Goal: Task Accomplishment & Management: Manage account settings

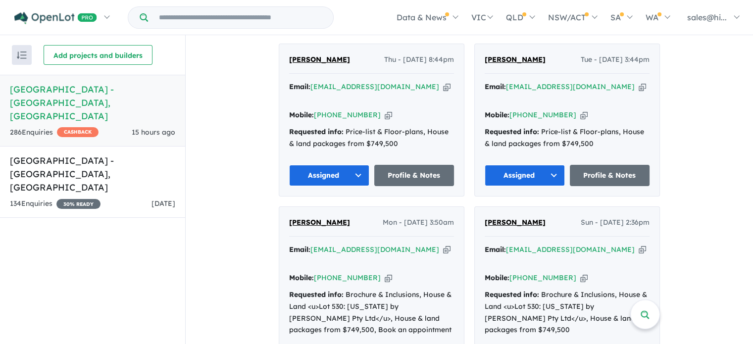
scroll to position [446, 0]
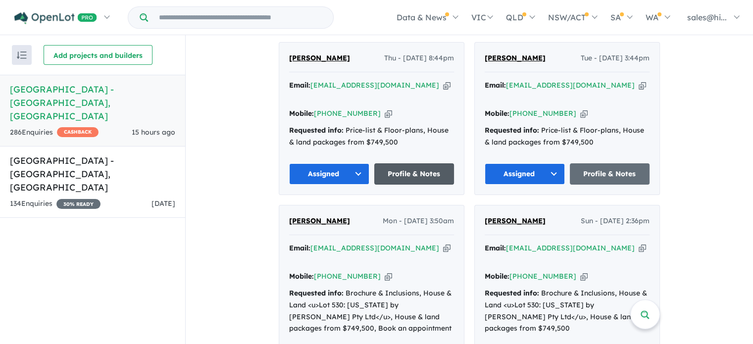
click at [411, 169] on link "Profile & Notes" at bounding box center [414, 173] width 80 height 21
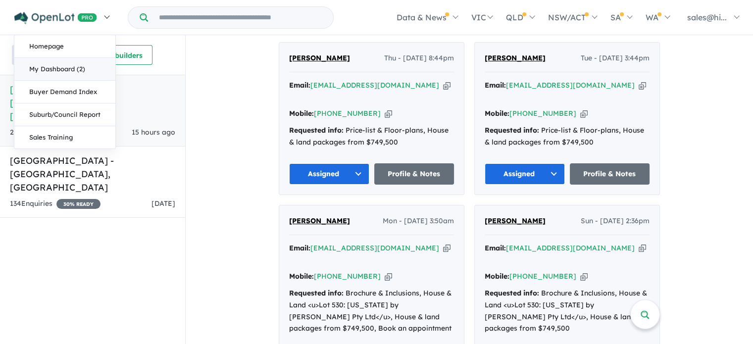
drag, startPoint x: 79, startPoint y: 73, endPoint x: 87, endPoint y: 74, distance: 8.0
click at [79, 73] on link "My Dashboard (2)" at bounding box center [64, 69] width 101 height 23
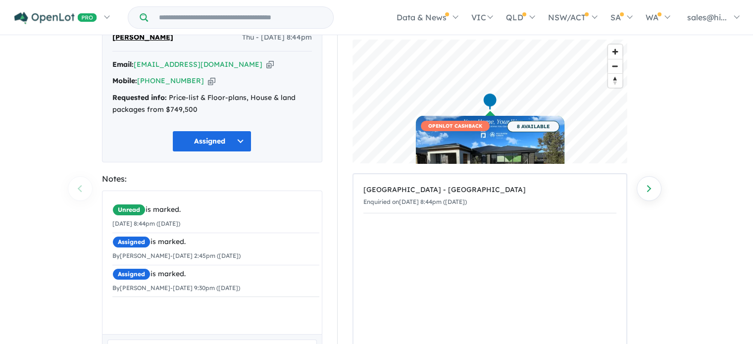
scroll to position [127, 0]
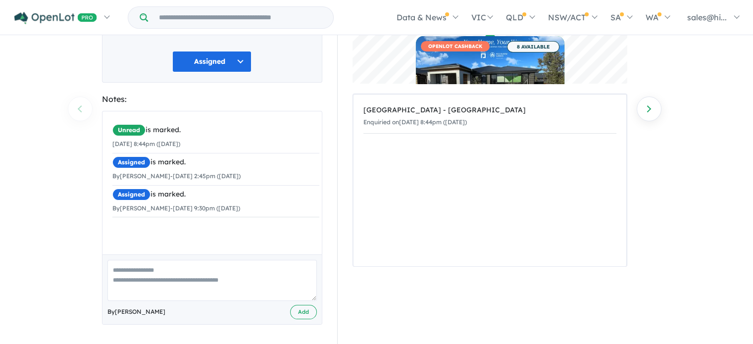
click at [228, 270] on textarea at bounding box center [212, 280] width 210 height 41
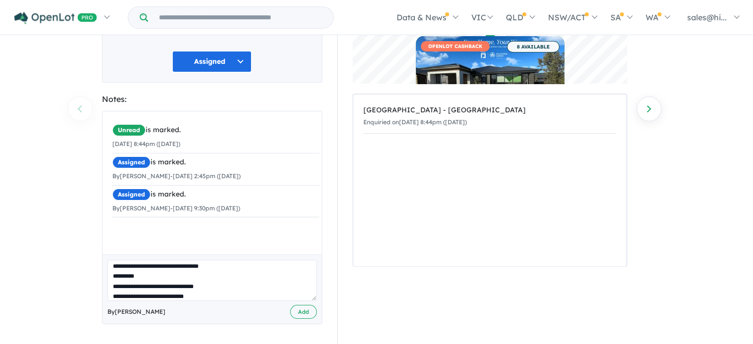
scroll to position [14, 0]
type textarea "**********"
click at [300, 309] on button "Add" at bounding box center [303, 312] width 27 height 14
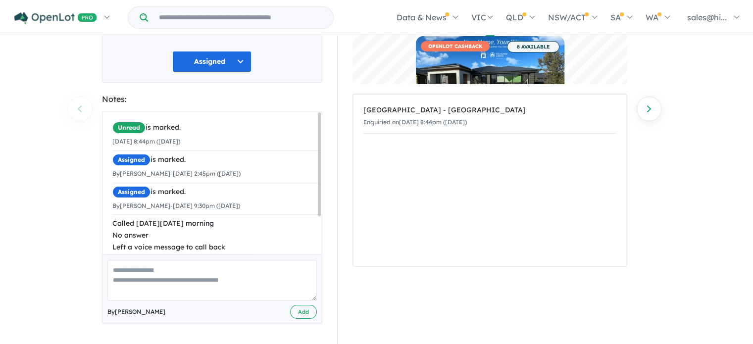
scroll to position [0, 0]
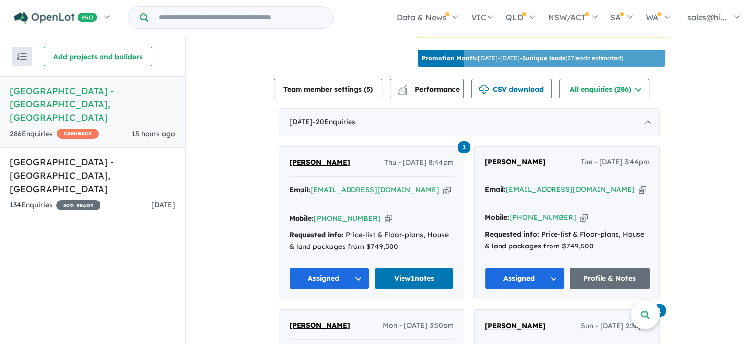
scroll to position [446, 0]
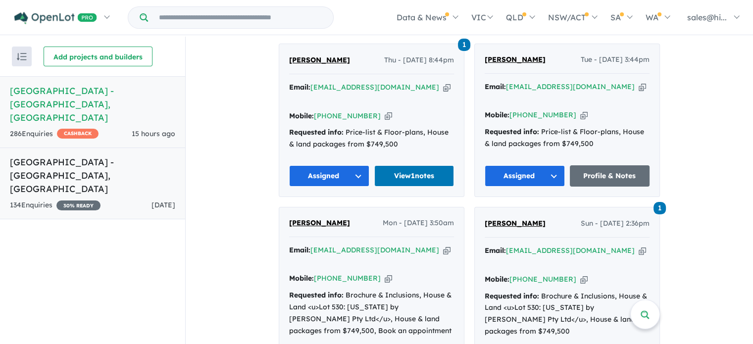
click at [123, 156] on h5 "Coomurra Place Estate - Salisbury Heights , SA" at bounding box center [92, 176] width 165 height 40
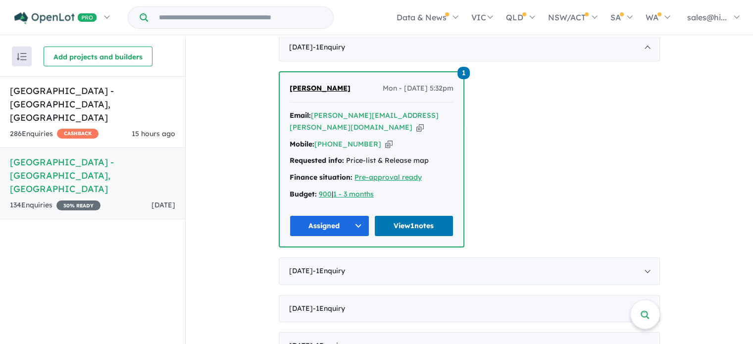
scroll to position [297, 0]
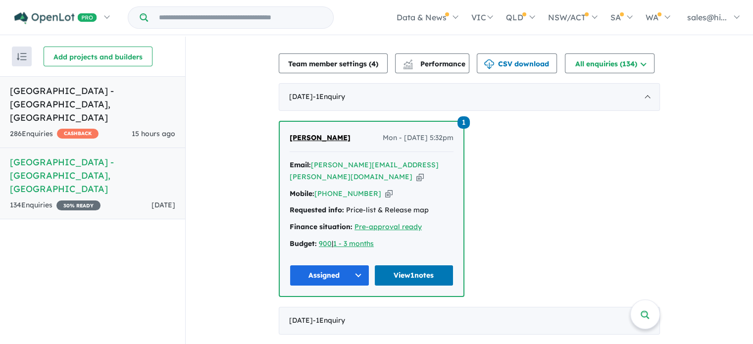
click at [115, 100] on h5 "Hillsview Green Estate - Angle Vale , SA" at bounding box center [92, 104] width 165 height 40
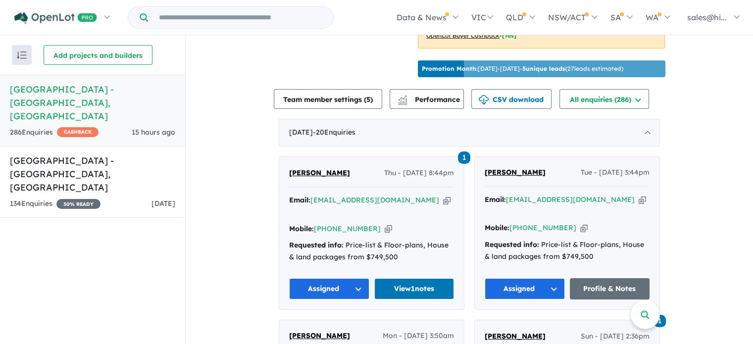
scroll to position [333, 0]
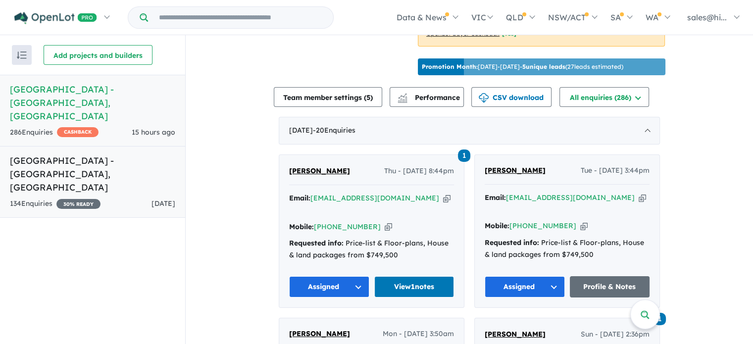
click at [81, 154] on h5 "Coomurra Place Estate - Salisbury Heights , SA" at bounding box center [92, 174] width 165 height 40
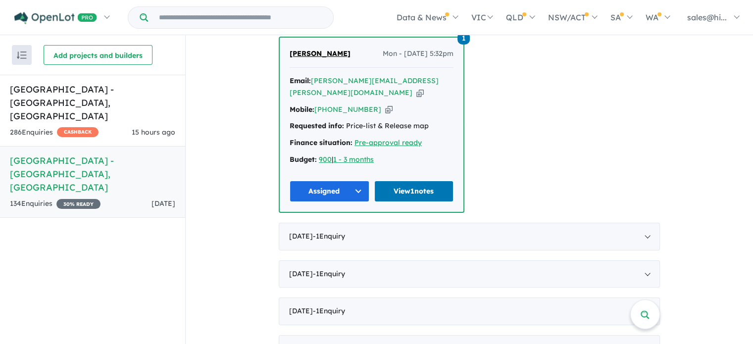
scroll to position [396, 0]
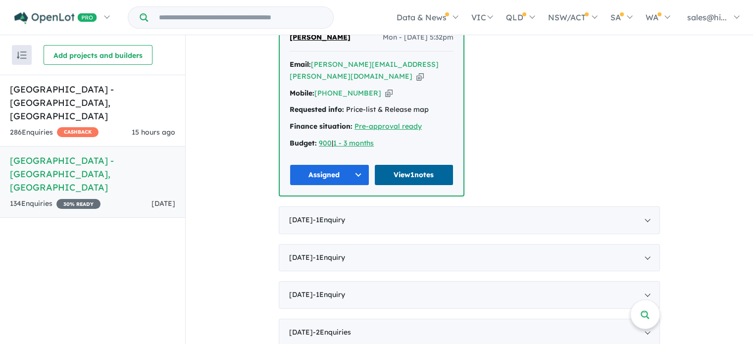
click at [419, 164] on link "View 1 notes" at bounding box center [414, 174] width 80 height 21
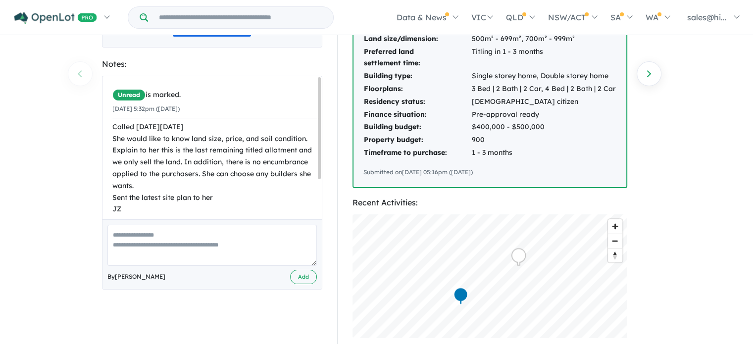
scroll to position [149, 0]
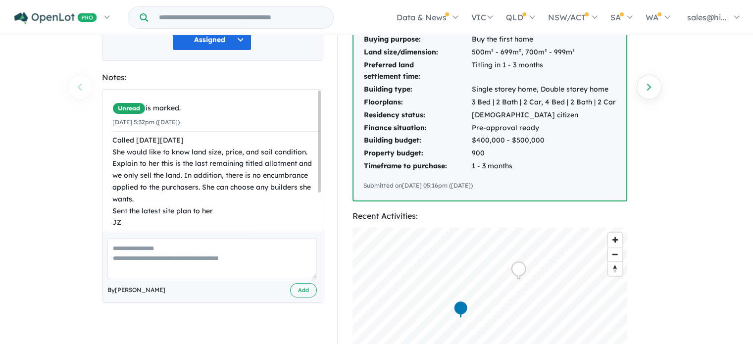
click at [208, 241] on textarea at bounding box center [212, 258] width 210 height 41
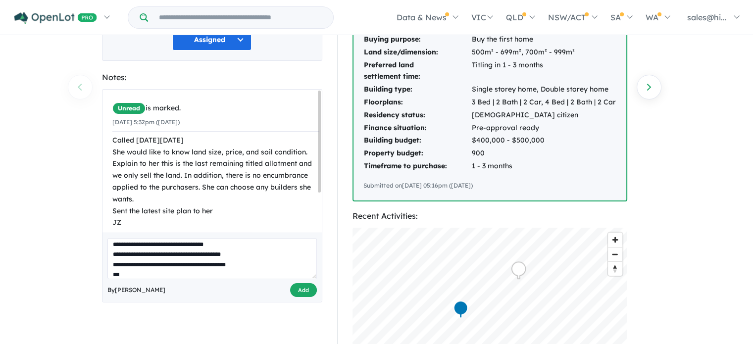
type textarea "**********"
click at [307, 283] on button "Add" at bounding box center [303, 290] width 27 height 14
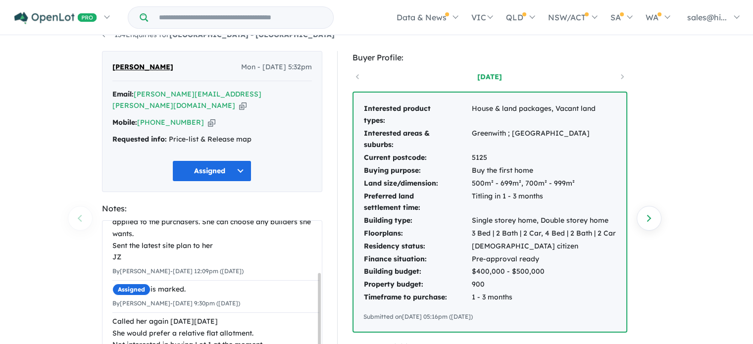
scroll to position [0, 0]
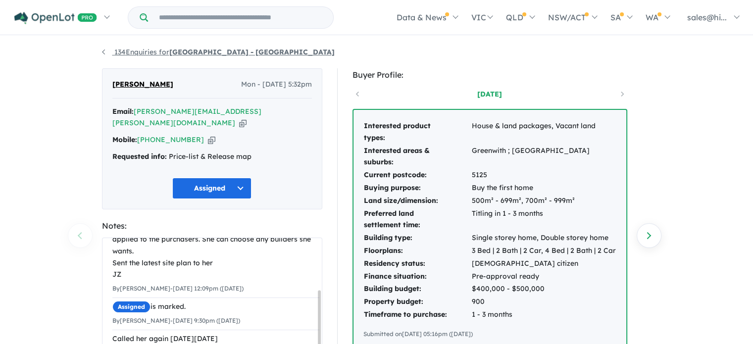
drag, startPoint x: 77, startPoint y: 69, endPoint x: 144, endPoint y: 52, distance: 68.5
click at [0, 0] on link "My Dashboard (2)" at bounding box center [0, 0] width 0 height 0
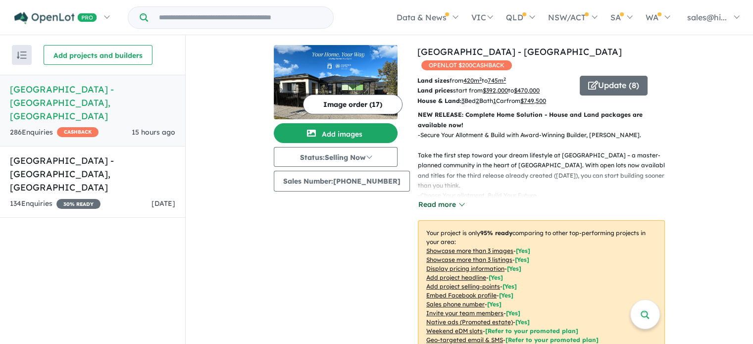
click at [453, 208] on button "Read more" at bounding box center [441, 204] width 47 height 11
